Goal: Task Accomplishment & Management: Manage account settings

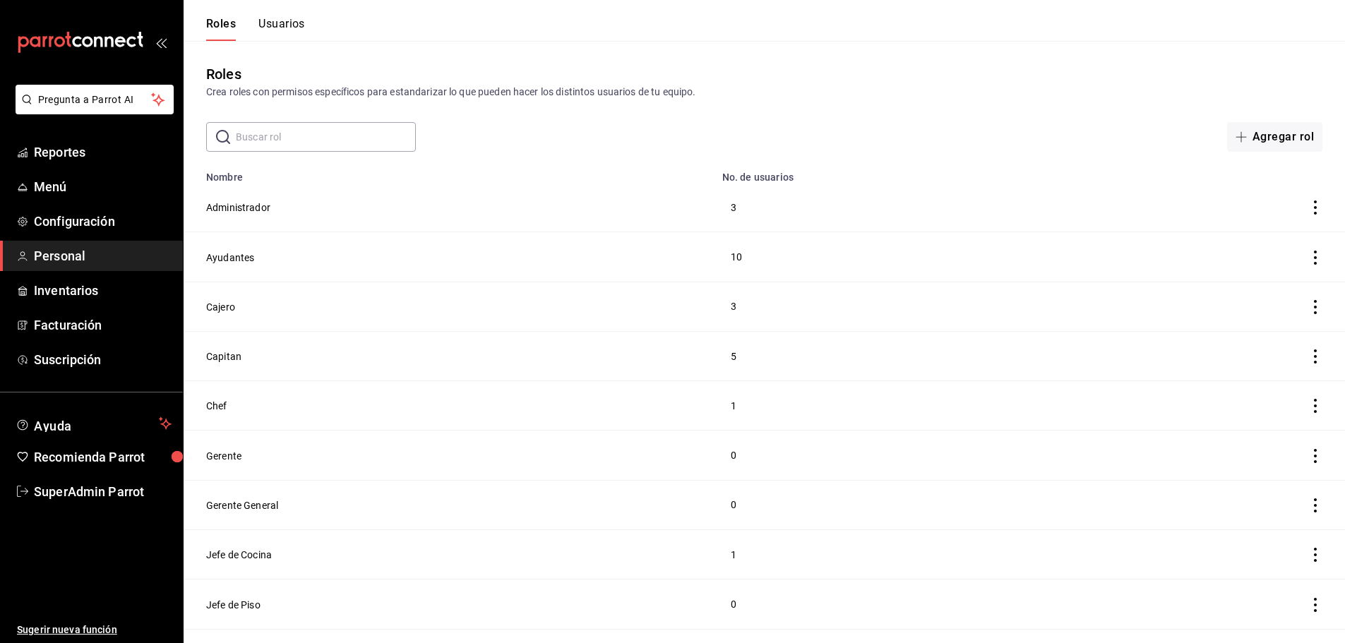
scroll to position [176, 0]
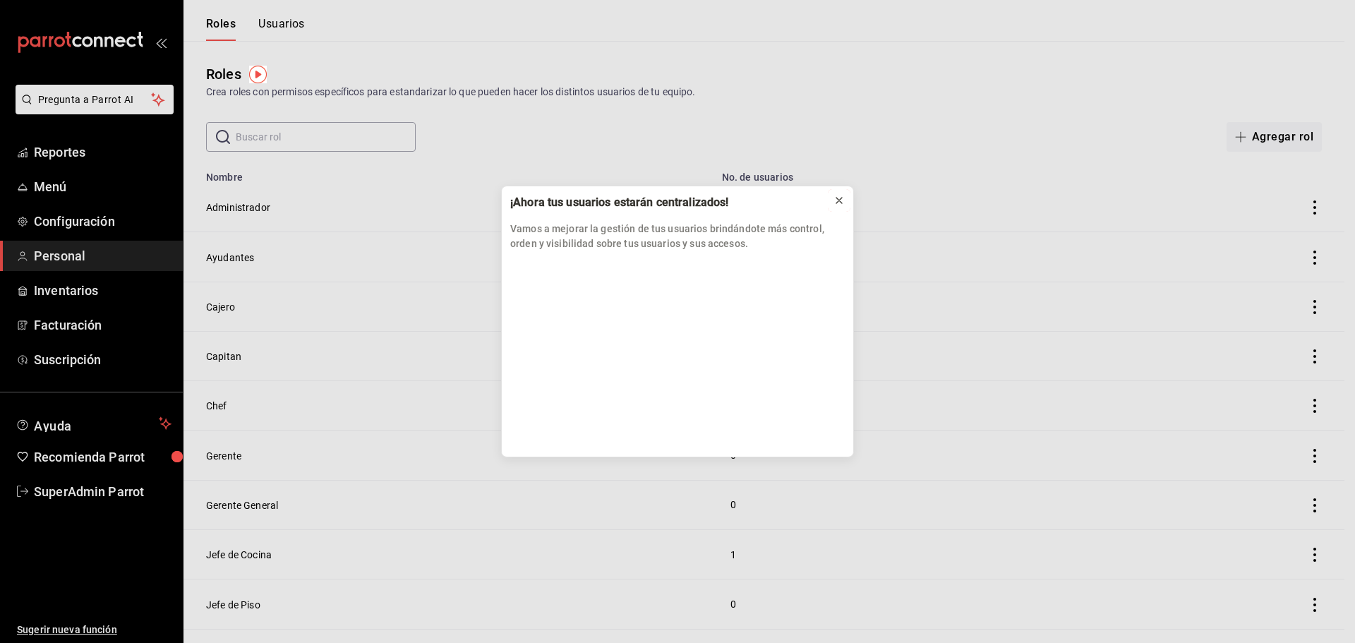
click at [843, 201] on icon at bounding box center [839, 200] width 11 height 11
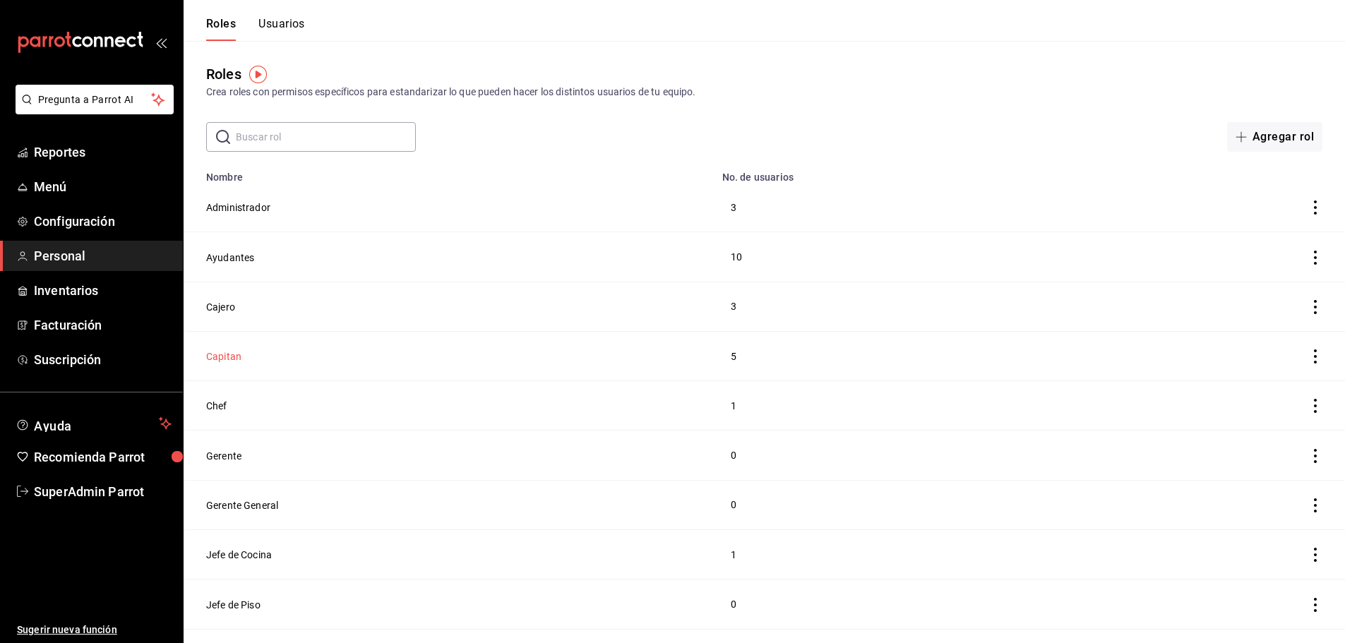
click at [215, 357] on button "Capitan" at bounding box center [223, 356] width 35 height 14
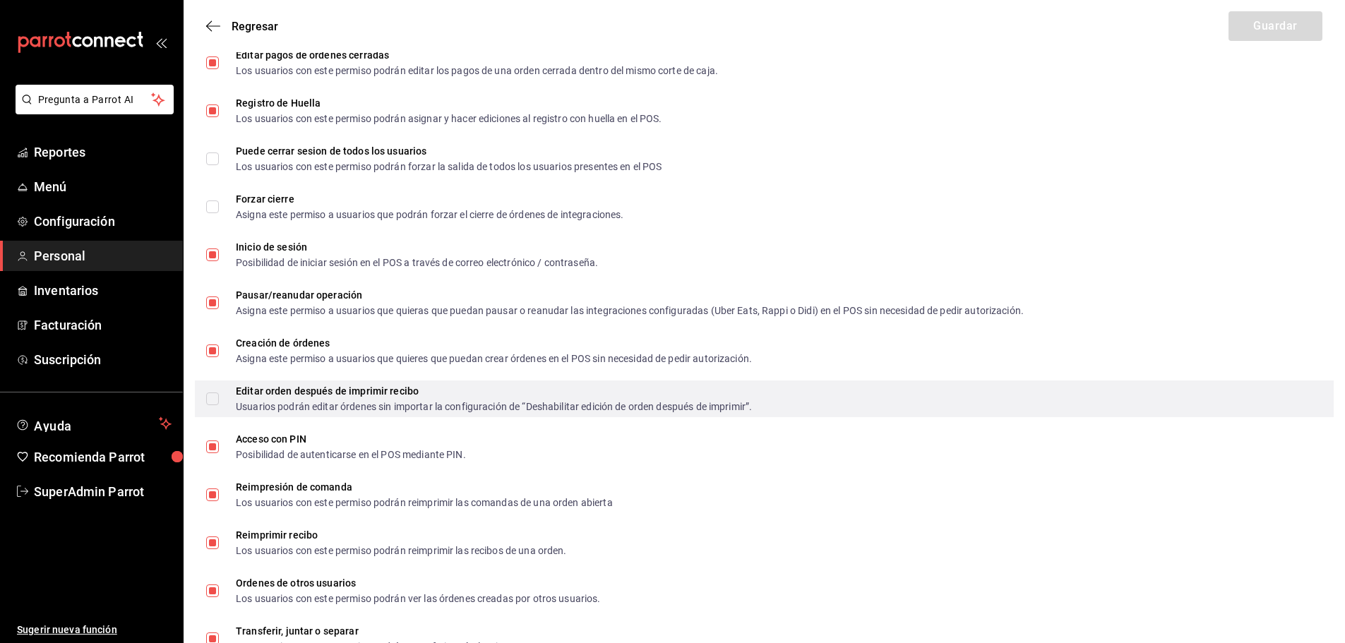
scroll to position [2366, 0]
